Goal: Task Accomplishment & Management: Manage account settings

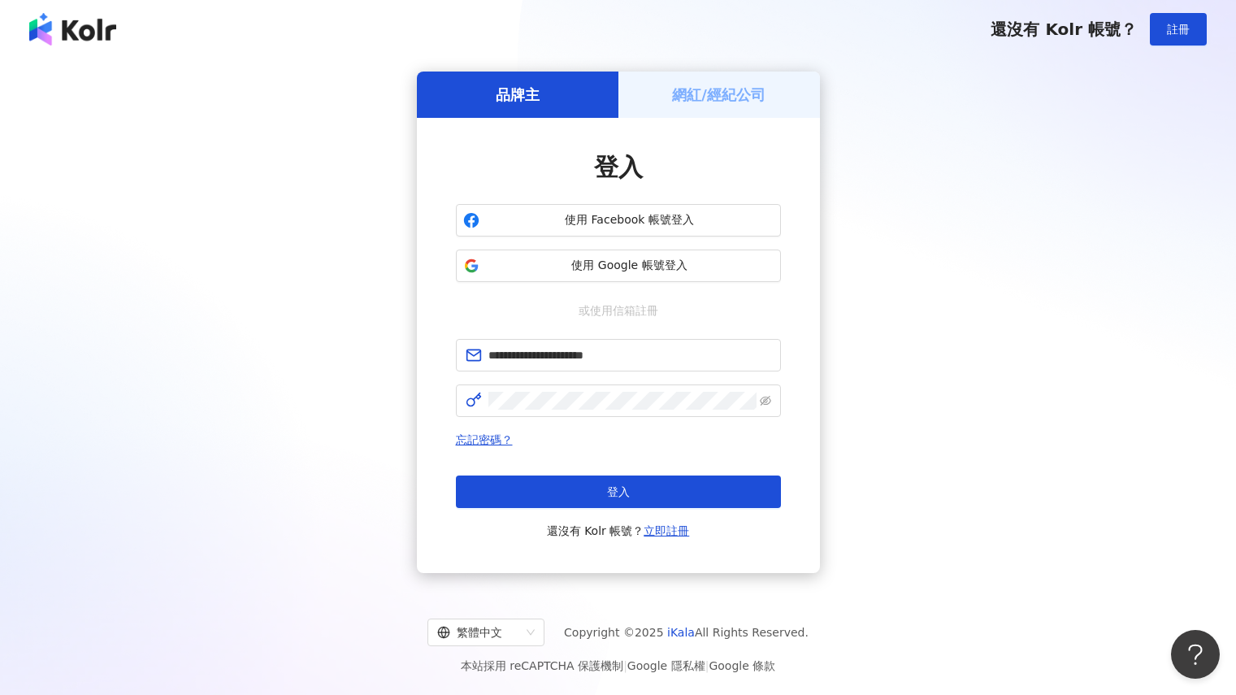
click at [640, 494] on button "登入" at bounding box center [618, 491] width 325 height 33
type input "**********"
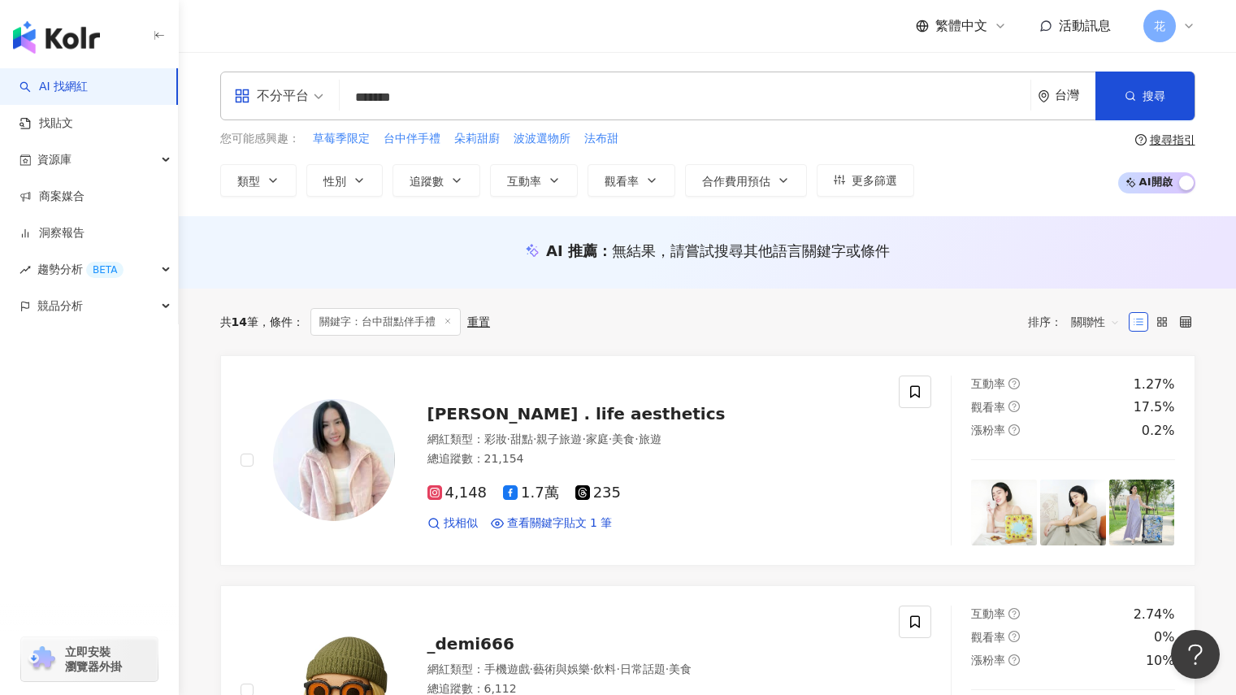
click at [475, 102] on input "*******" at bounding box center [685, 97] width 678 height 31
click at [475, 102] on input "*****" at bounding box center [685, 97] width 678 height 31
type input "*"
type input "***"
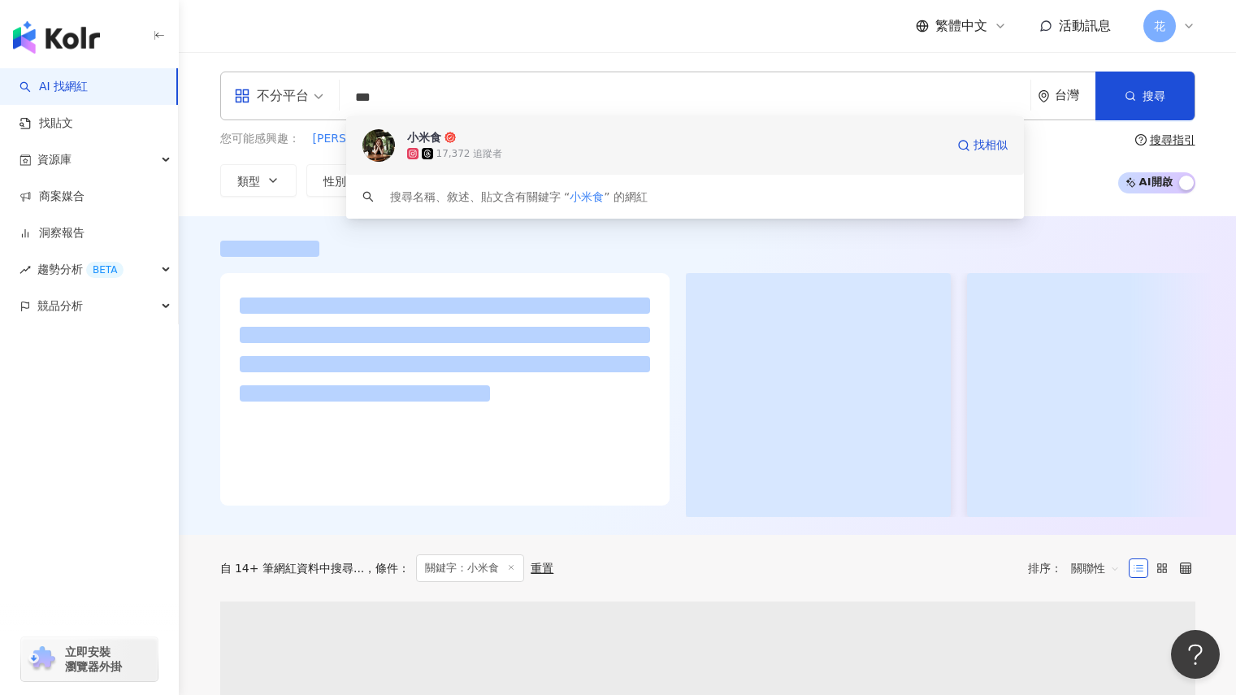
click at [475, 149] on div "17,372 追蹤者" at bounding box center [469, 154] width 67 height 14
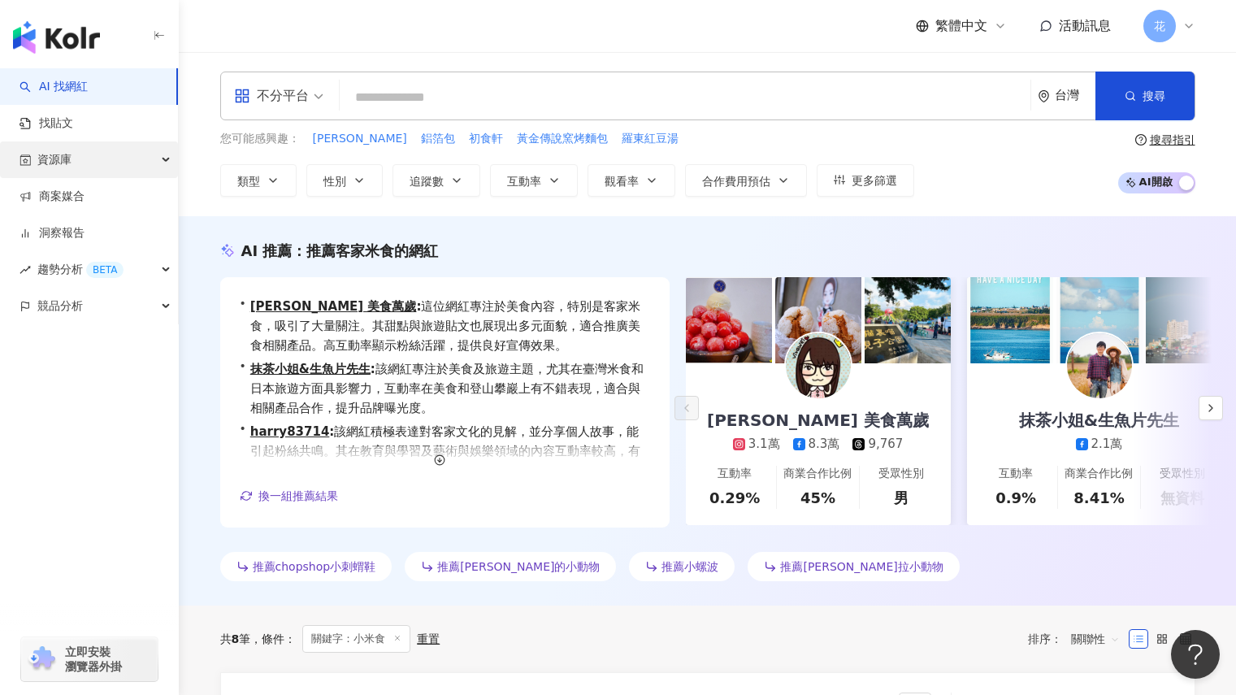
click at [102, 170] on div "資源庫" at bounding box center [89, 159] width 178 height 37
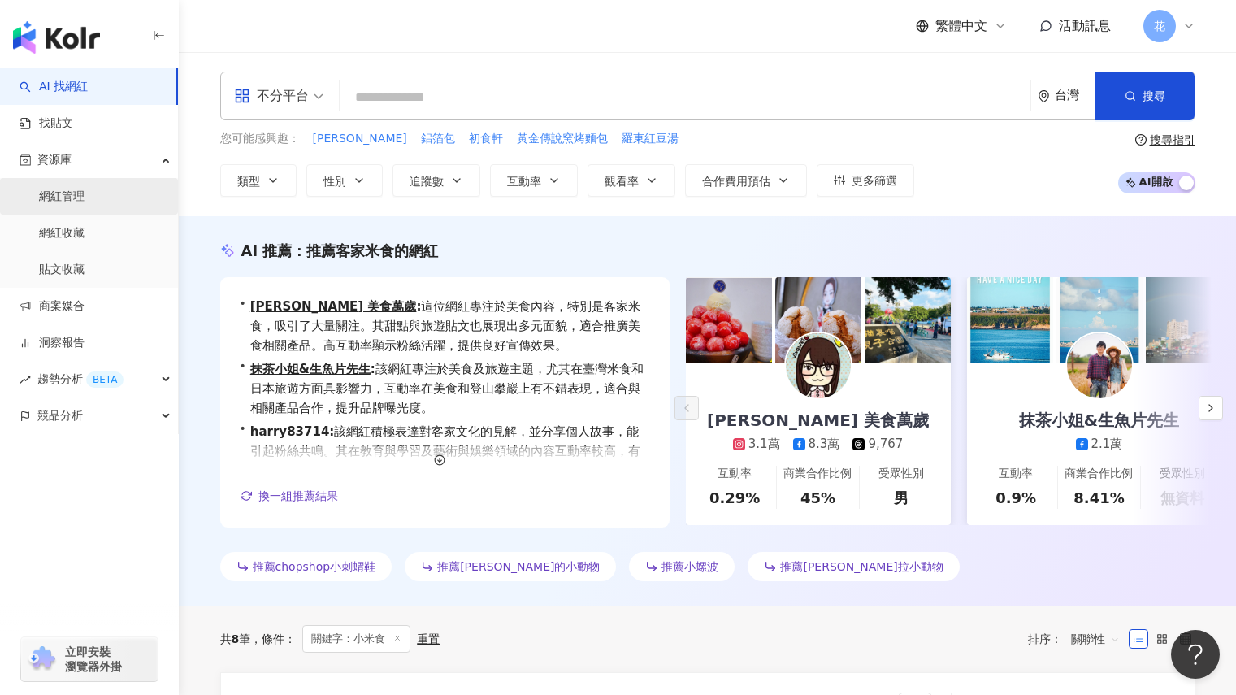
click at [85, 203] on link "網紅管理" at bounding box center [62, 197] width 46 height 16
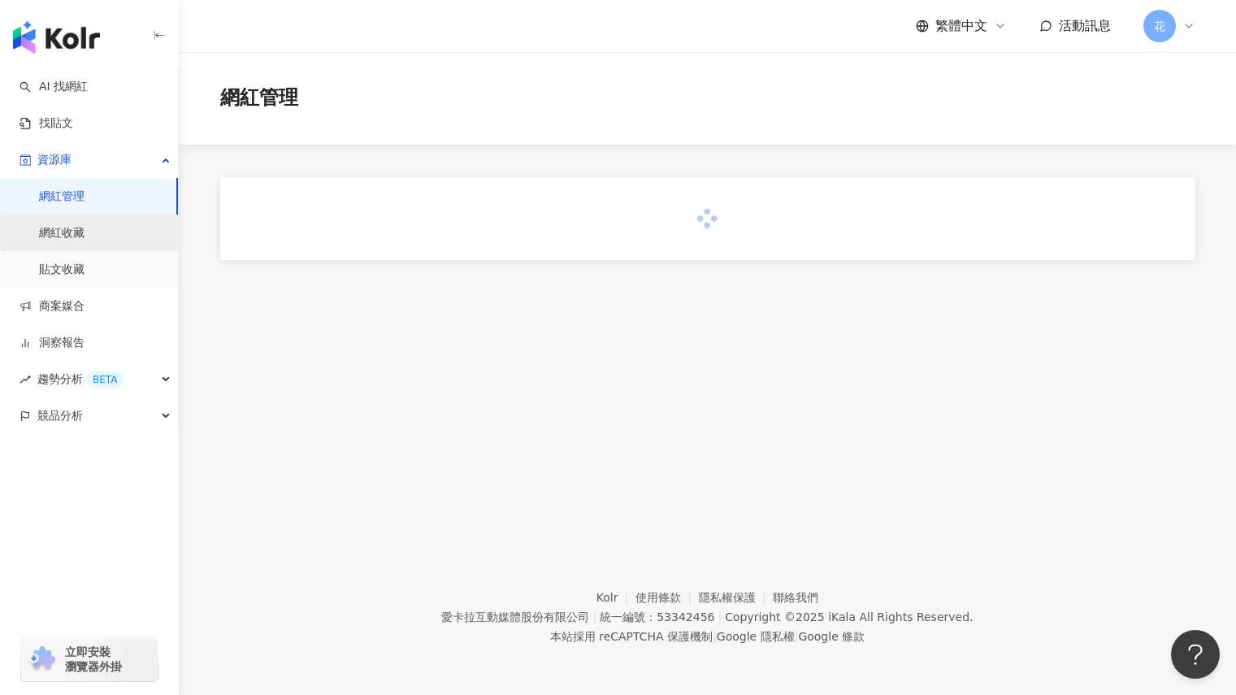
click at [85, 232] on link "網紅收藏" at bounding box center [62, 233] width 46 height 16
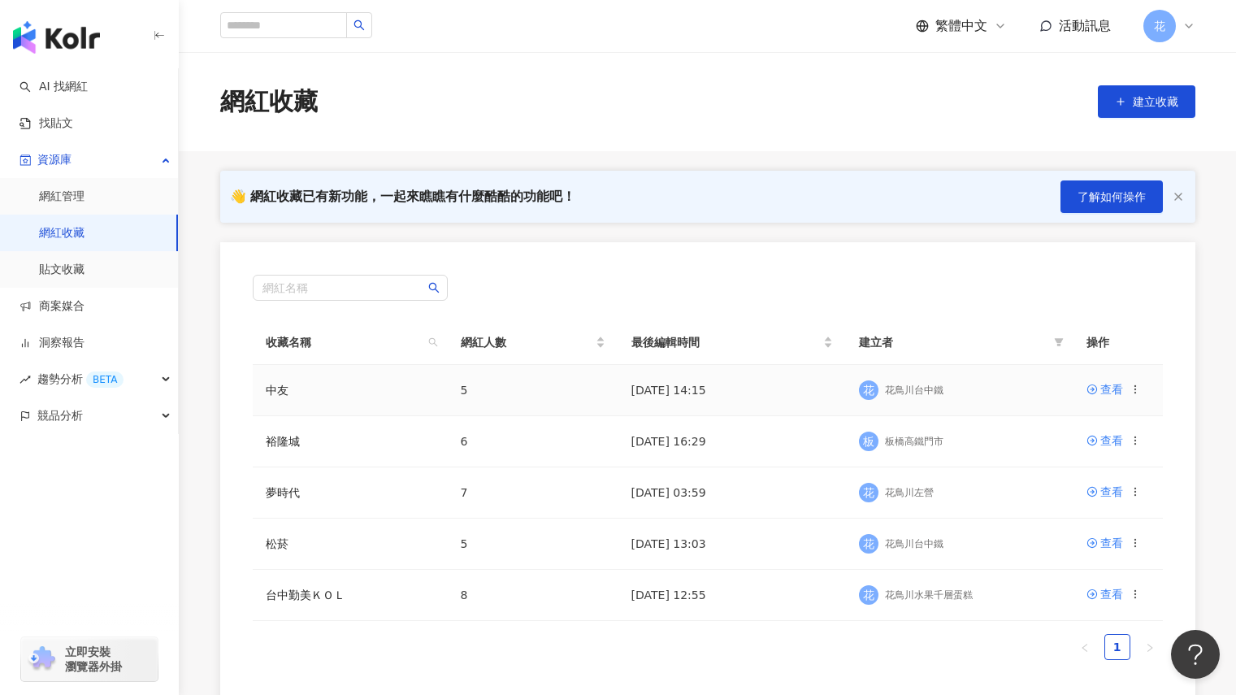
click at [925, 390] on div "花鳥川台中鐵" at bounding box center [914, 391] width 59 height 14
click at [1093, 391] on icon at bounding box center [1092, 389] width 10 height 10
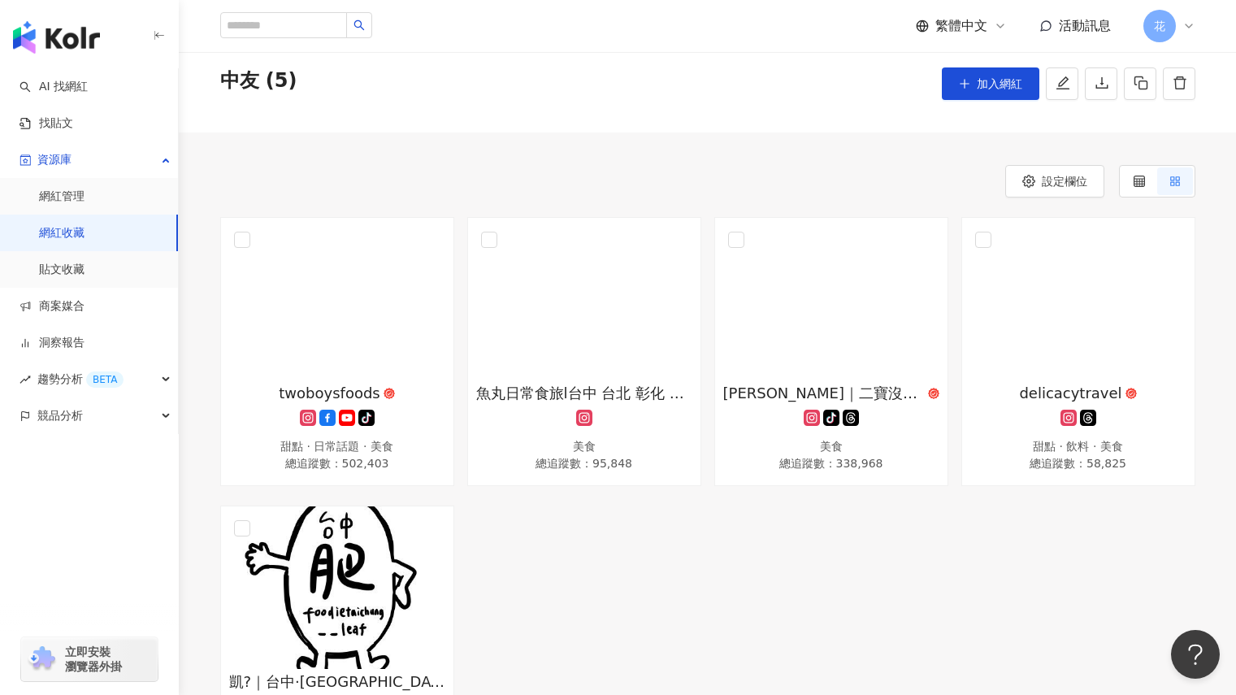
scroll to position [163, 0]
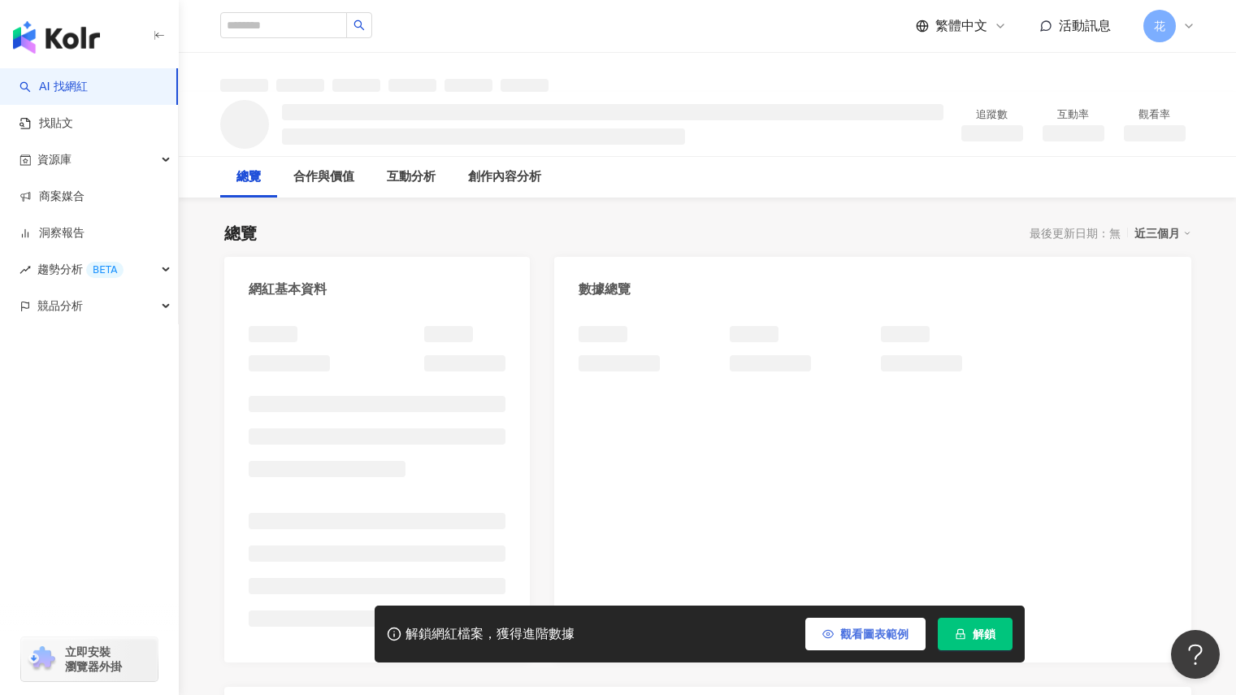
click at [898, 641] on span "觀看圖表範例" at bounding box center [874, 633] width 68 height 13
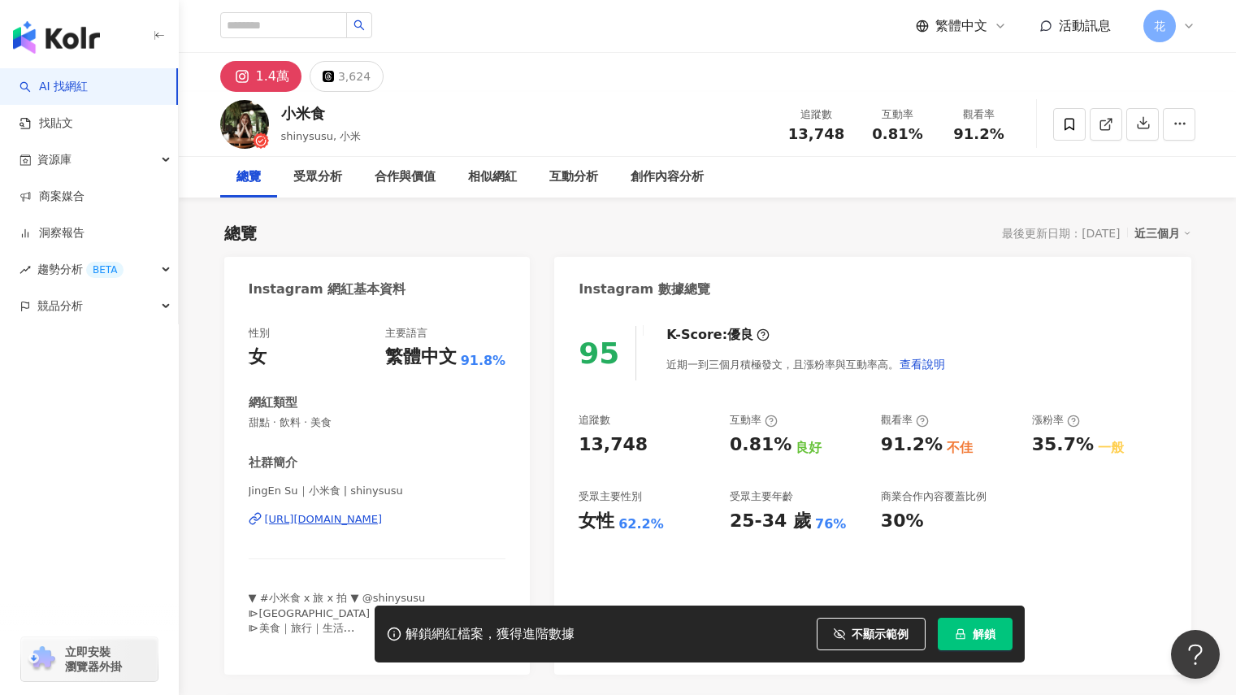
click at [976, 627] on span "解鎖" at bounding box center [984, 633] width 23 height 13
click at [618, 566] on div "95 K-Score : 優良 近期一到三個月積極發文，且漲粉率與互動率高。 查看說明 追蹤數 13,748 互動率 0.81% 良好 觀看率 91.2% 不…" at bounding box center [872, 492] width 636 height 365
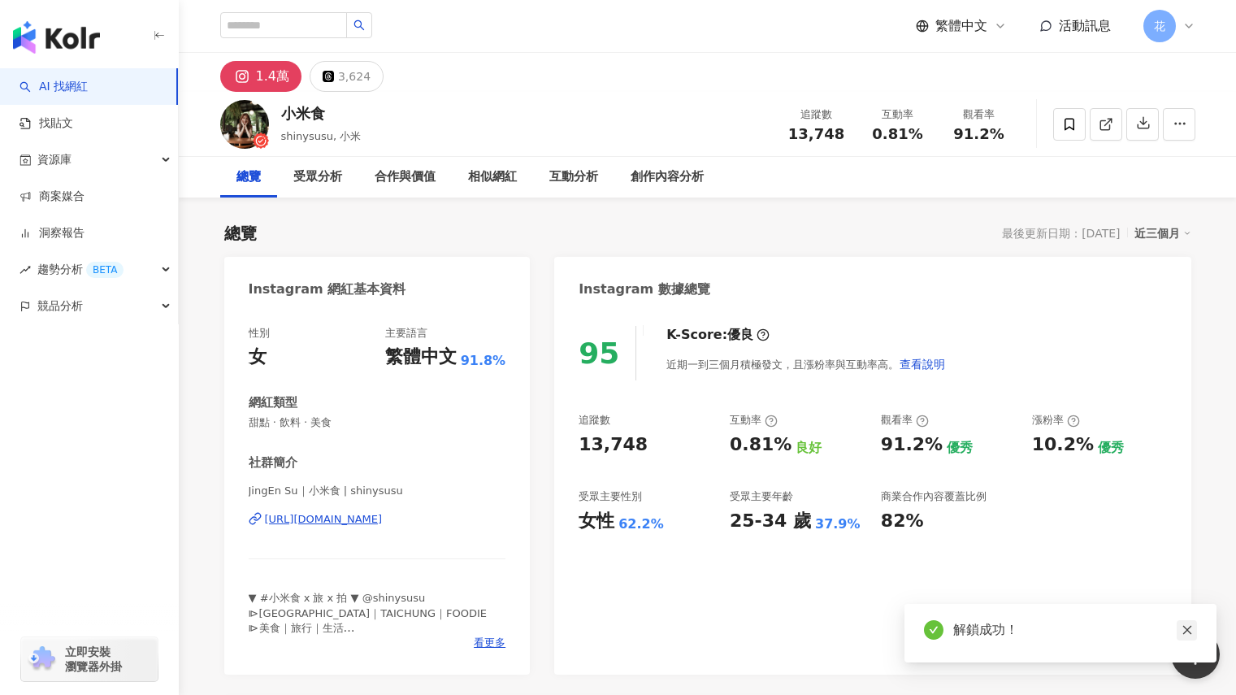
click at [1191, 633] on icon "close" at bounding box center [1187, 630] width 9 height 9
click at [1185, 627] on button "Open Beacon popover" at bounding box center [1192, 651] width 49 height 49
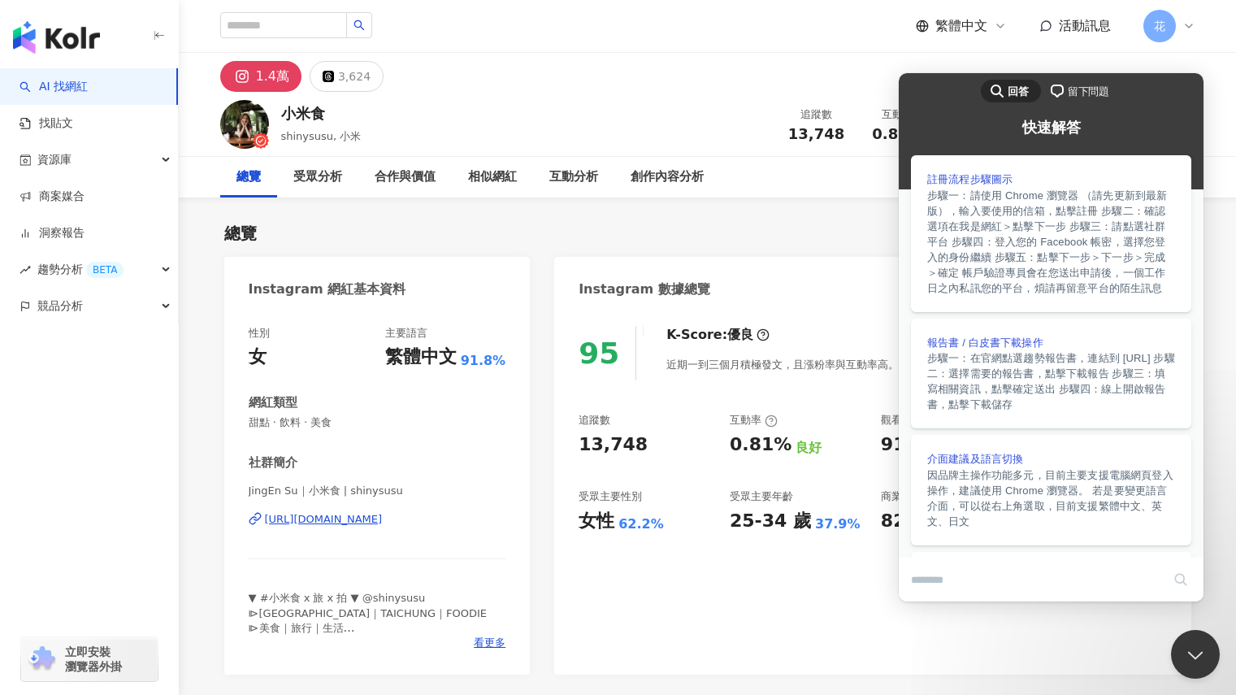
click at [805, 587] on div "95 K-Score : 優良 近期一到三個月積極發文，且漲粉率與互動率高。 查看說明 追蹤數 13,748 互動率 0.81% 良好 觀看率 91.2% 優…" at bounding box center [872, 492] width 636 height 365
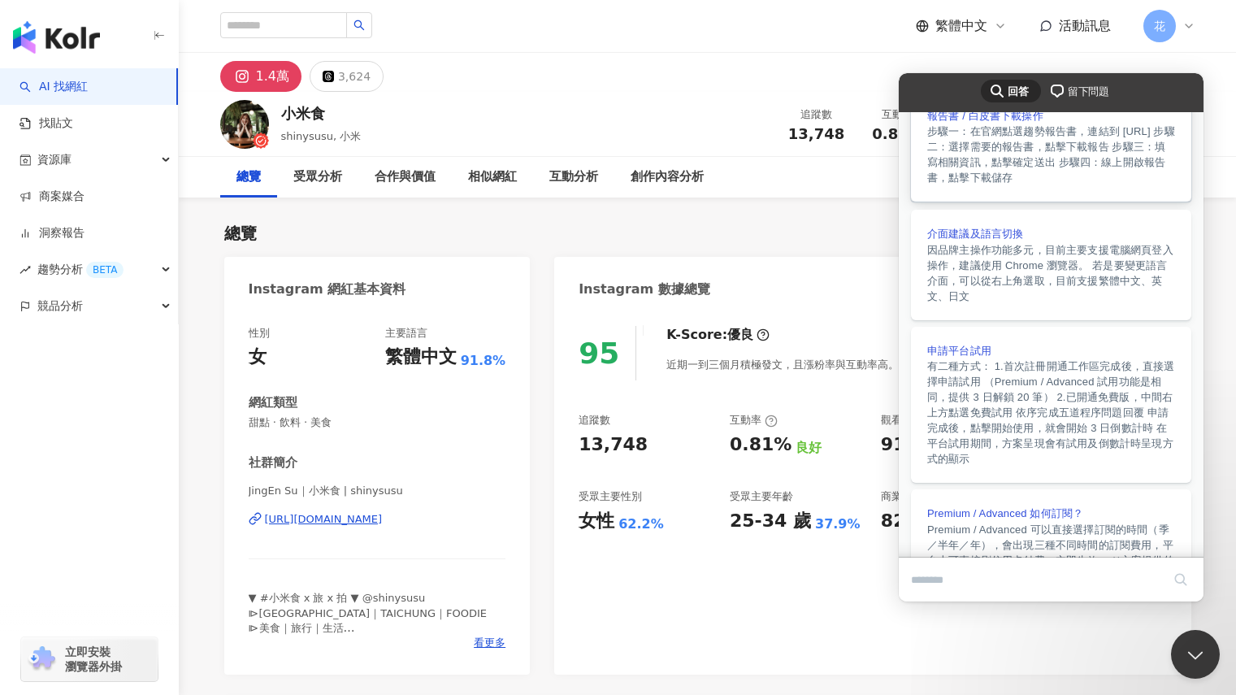
scroll to position [244, 0]
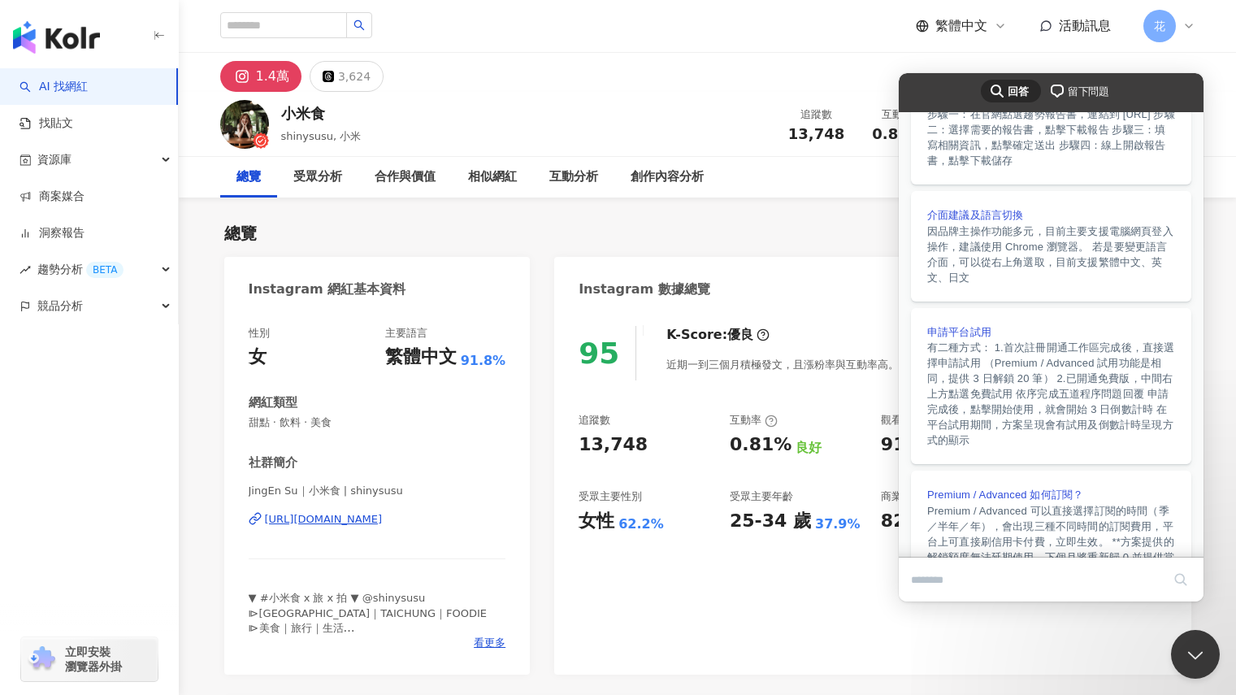
click at [841, 606] on div "95 K-Score : 優良 近期一到三個月積極發文，且漲粉率與互動率高。 查看說明 追蹤數 13,748 互動率 0.81% 良好 觀看率 91.2% 優…" at bounding box center [872, 492] width 636 height 365
click at [840, 608] on div "95 K-Score : 優良 近期一到三個月積極發文，且漲粉率與互動率高。 查看說明 追蹤數 13,748 互動率 0.81% 良好 觀看率 91.2% 優…" at bounding box center [872, 492] width 636 height 365
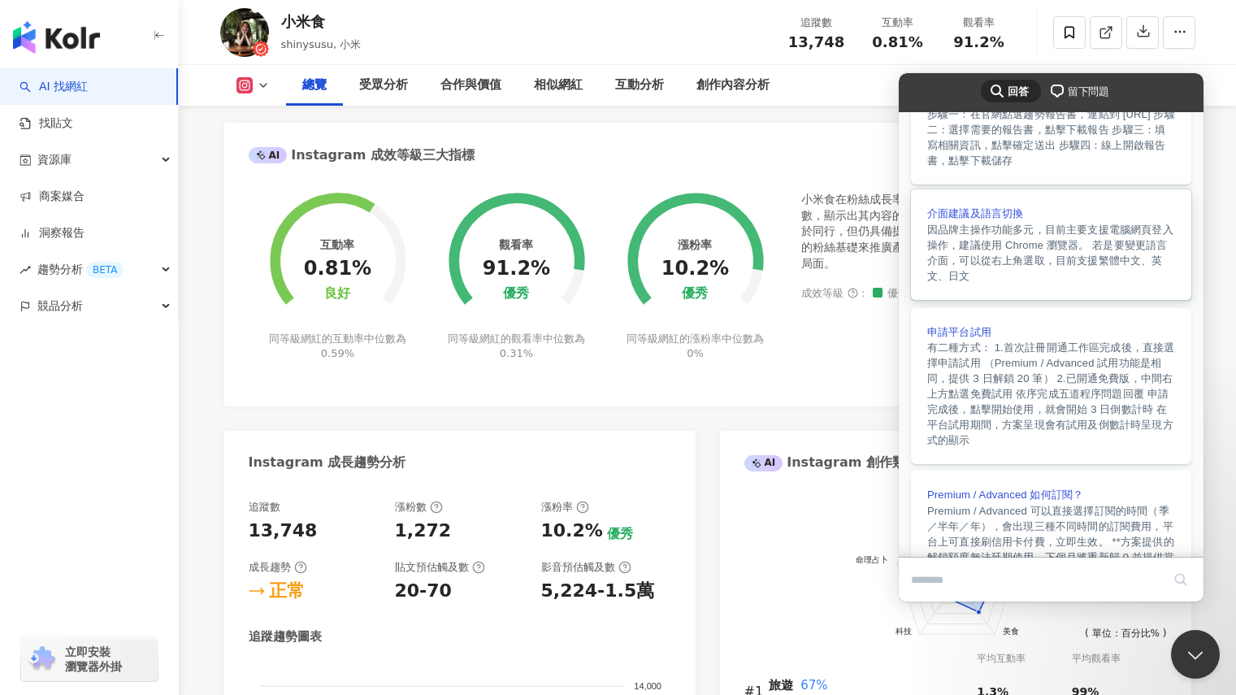
scroll to position [406, 0]
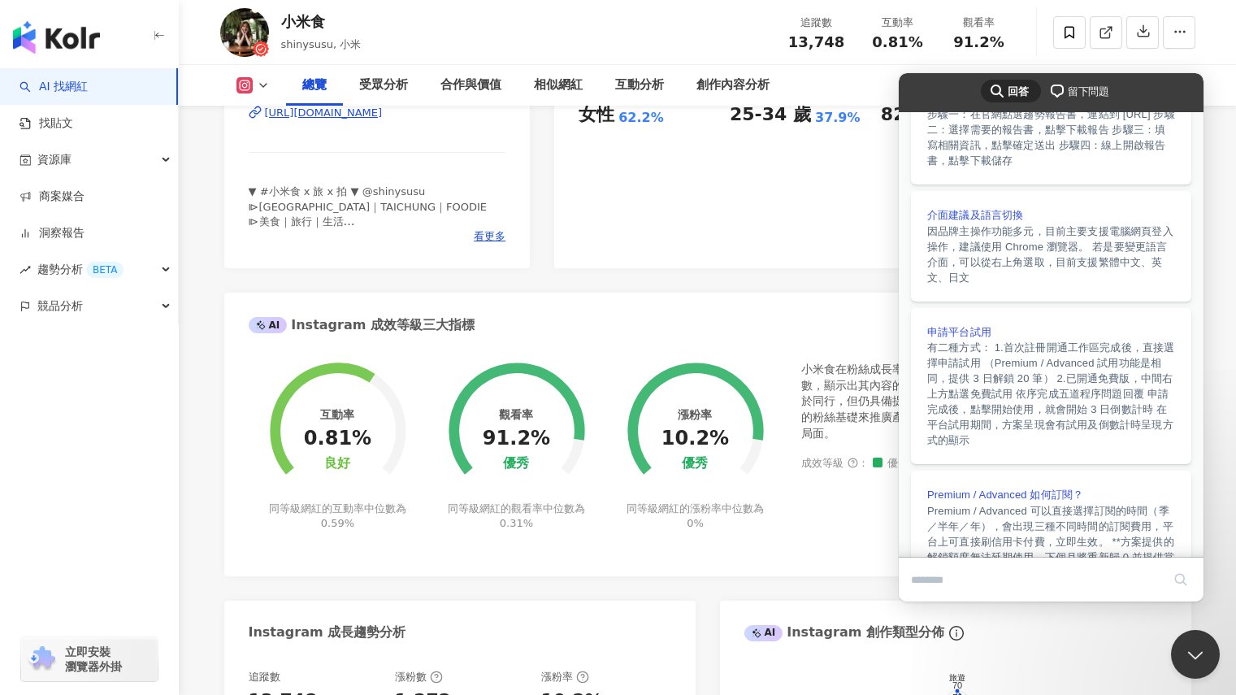
click at [1143, 31] on icon "button" at bounding box center [1143, 31] width 11 height 11
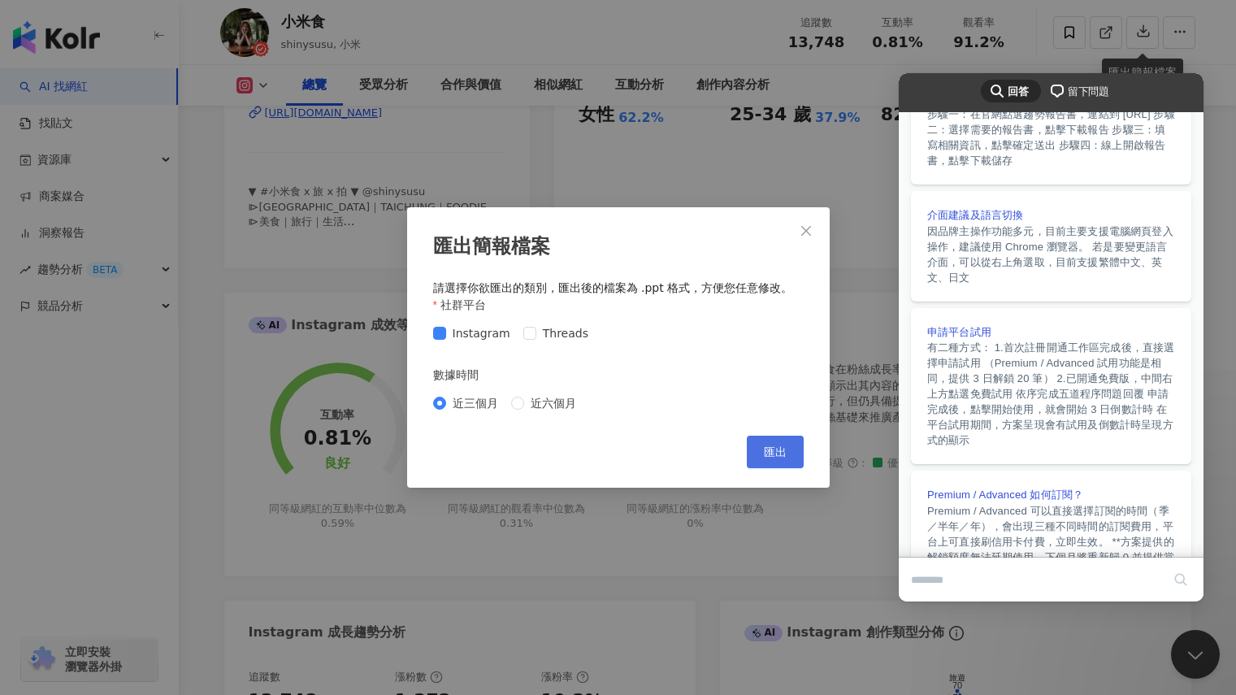
click at [780, 450] on span "匯出" at bounding box center [775, 451] width 23 height 13
click at [807, 226] on icon "close" at bounding box center [806, 230] width 13 height 13
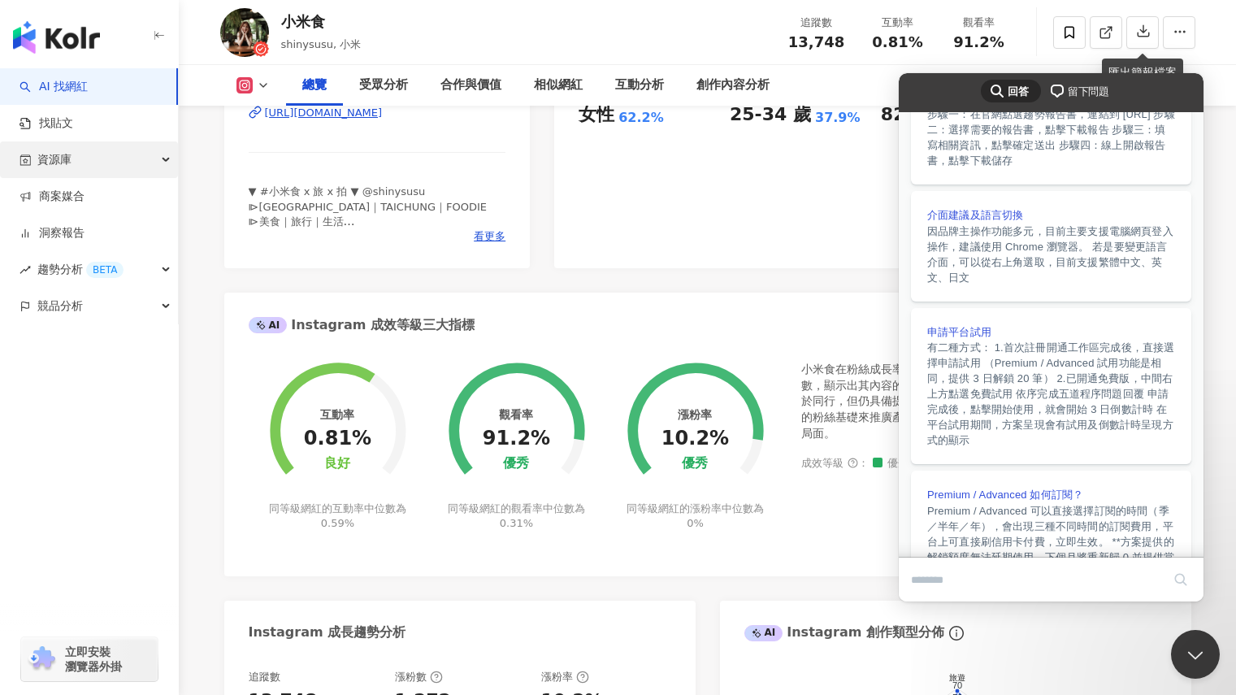
click at [54, 158] on span "資源庫" at bounding box center [54, 159] width 34 height 37
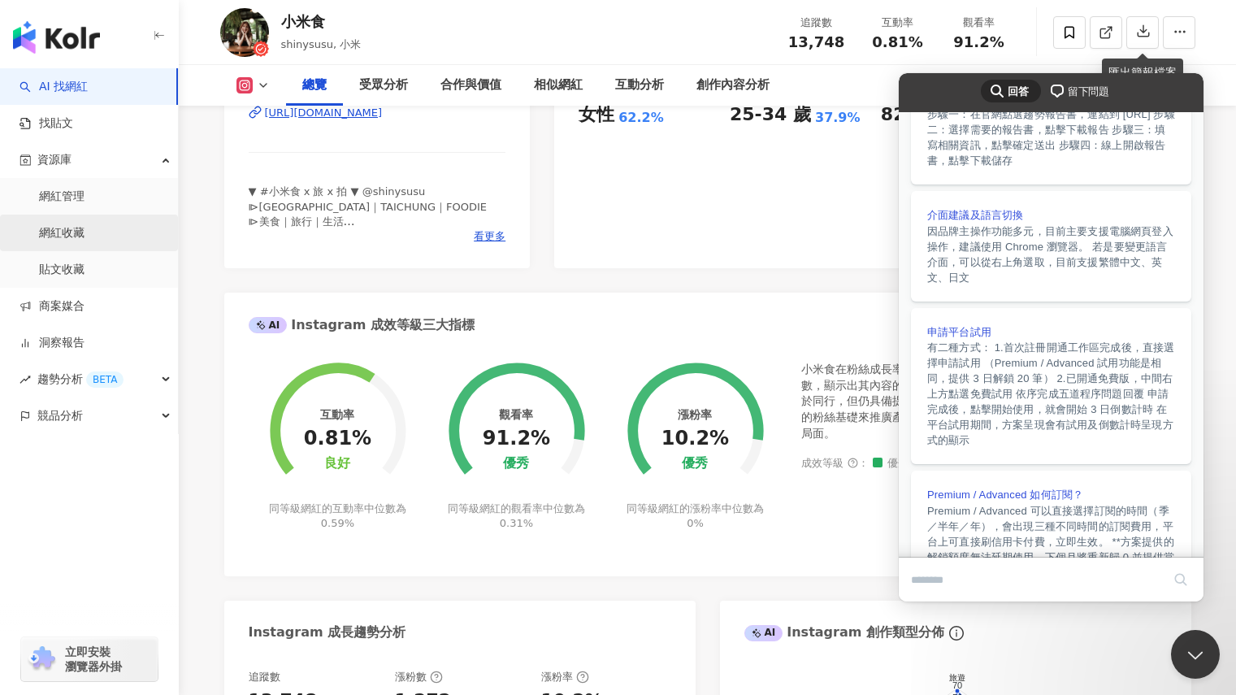
click at [85, 237] on link "網紅收藏" at bounding box center [62, 233] width 46 height 16
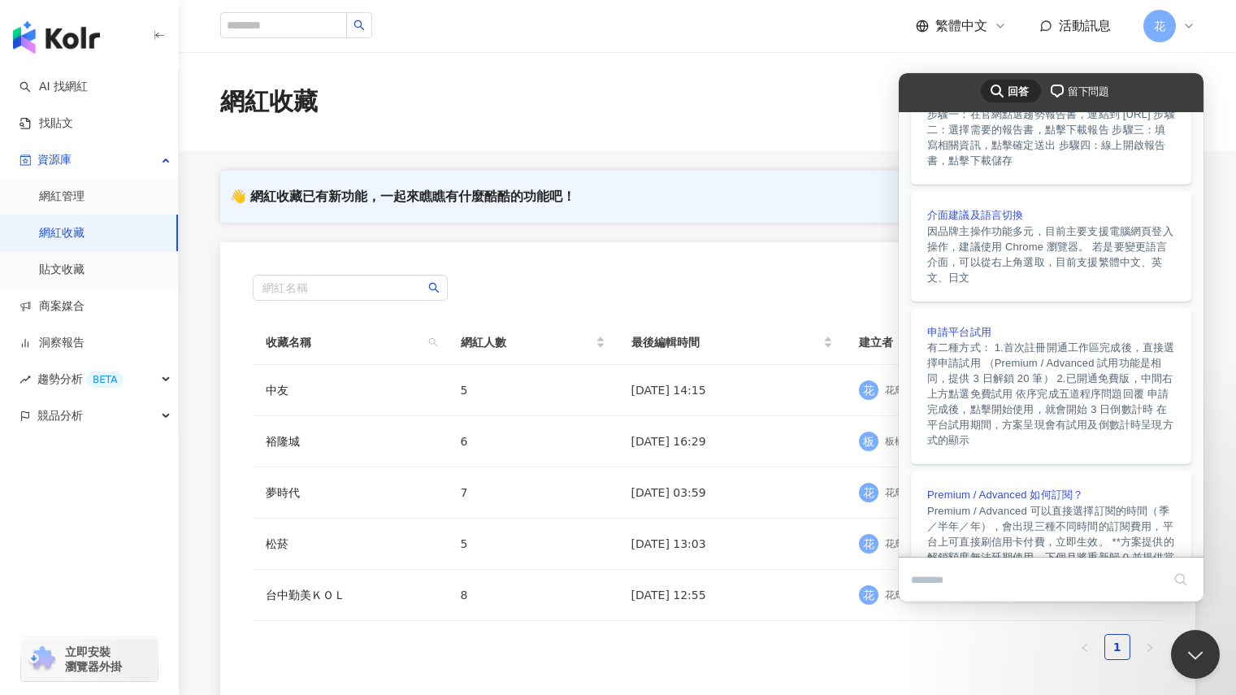
scroll to position [211, 0]
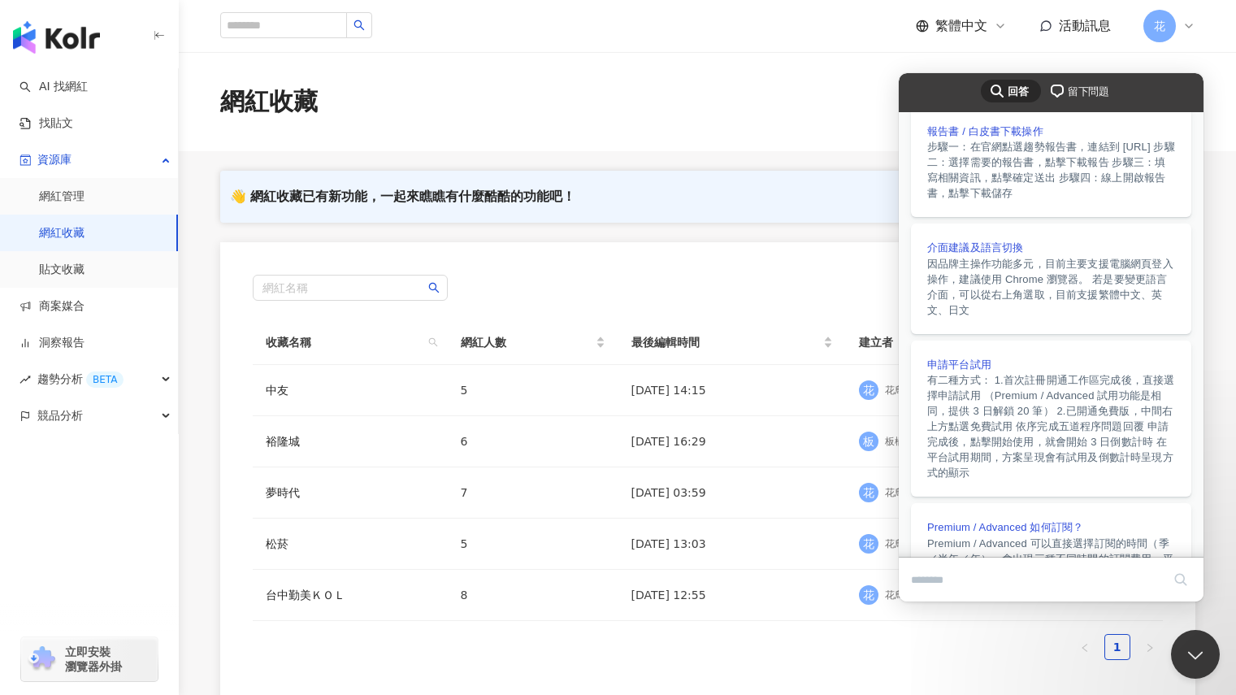
click at [1166, 96] on div "search-medium 回答 chat-square 留下問題" at bounding box center [1051, 92] width 305 height 39
click at [943, 91] on div "search-medium 回答 chat-square 留下問題" at bounding box center [1051, 92] width 305 height 39
click at [938, 91] on div "search-medium 回答 chat-square 留下問題" at bounding box center [1051, 92] width 305 height 39
drag, startPoint x: 1198, startPoint y: 599, endPoint x: 2122, endPoint y: 645, distance: 925.3
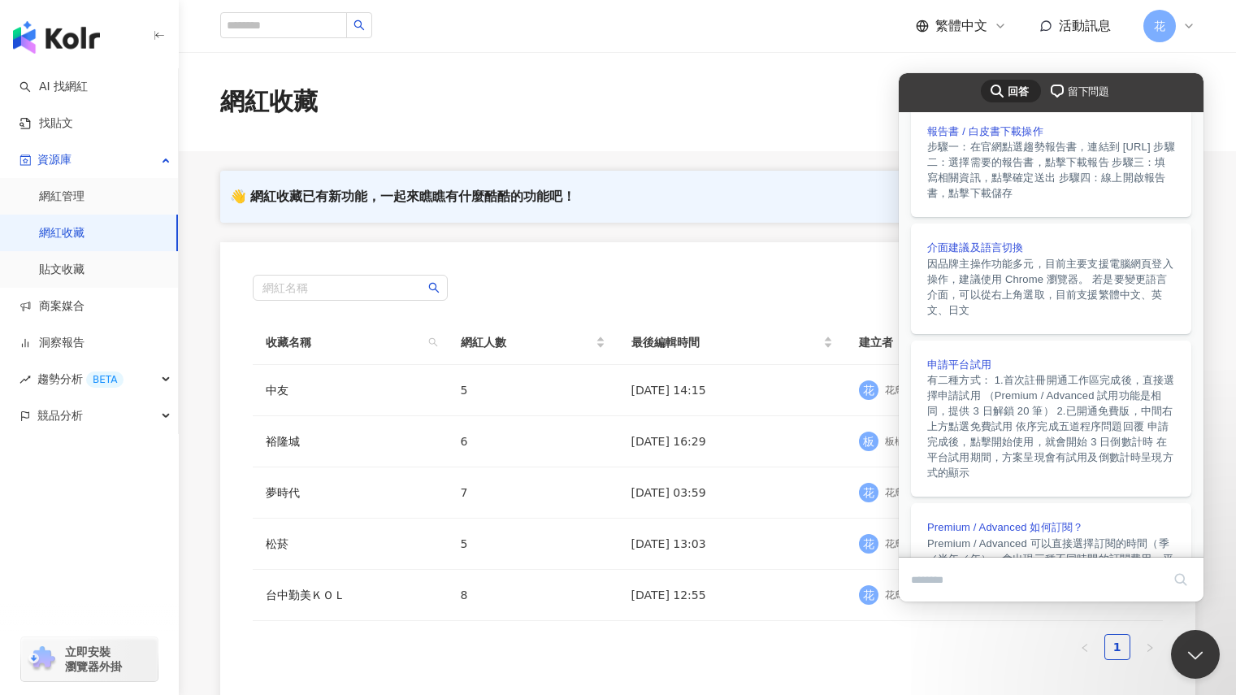
click at [1198, 599] on div "search" at bounding box center [1051, 580] width 305 height 44
click at [1036, 49] on div "繁體中文 活動訊息 花" at bounding box center [707, 26] width 975 height 52
click at [1079, 32] on span "活動訊息" at bounding box center [1085, 25] width 52 height 15
click at [779, 81] on div "網紅收藏 建立收藏" at bounding box center [707, 101] width 1057 height 99
click at [990, 24] on div "繁體中文" at bounding box center [961, 26] width 91 height 18
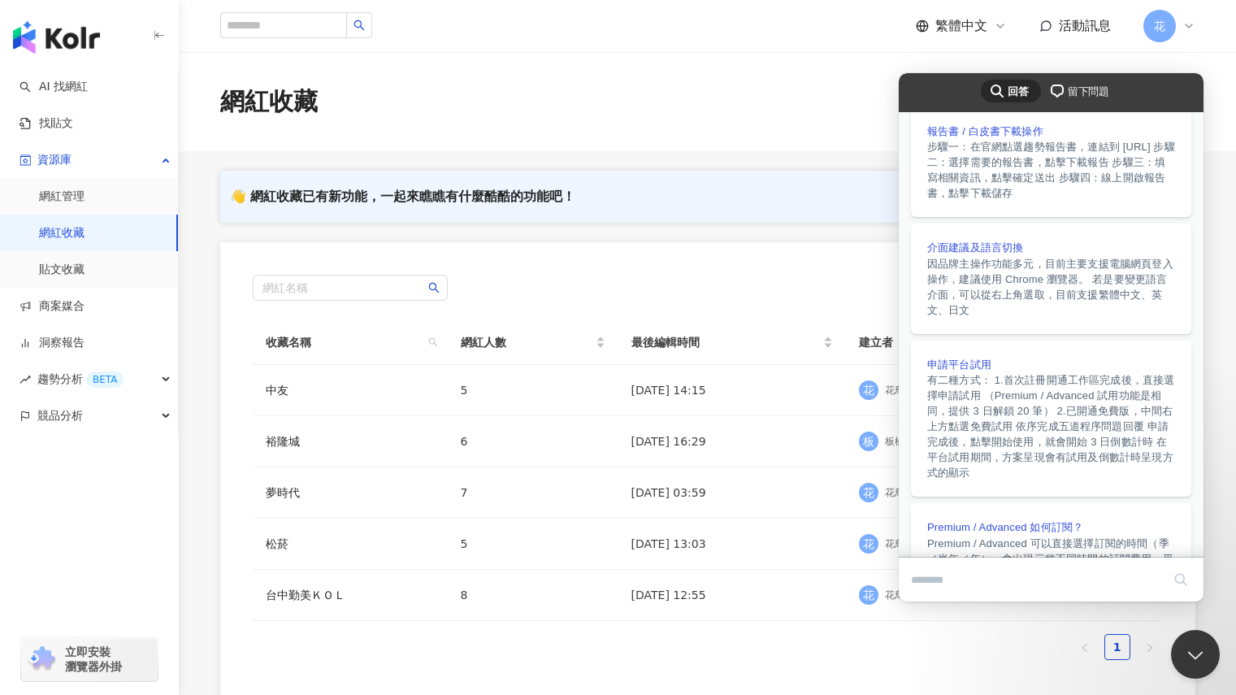
click at [840, 68] on div "網紅收藏 建立收藏" at bounding box center [707, 101] width 1057 height 99
